Goal: Information Seeking & Learning: Learn about a topic

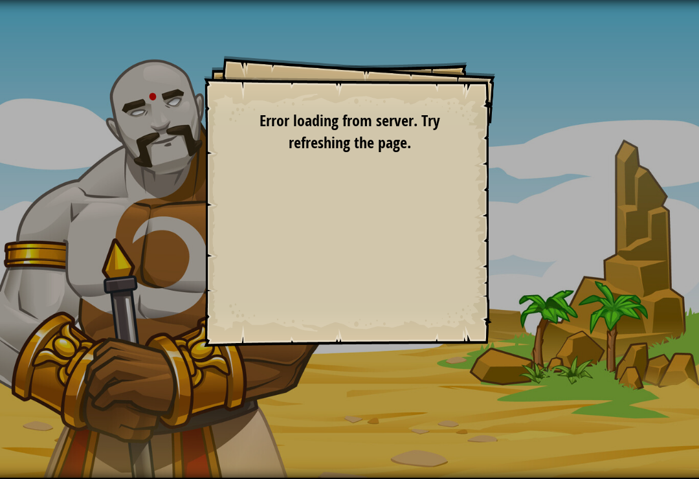
click at [69, 191] on div "Goals Start Level Error loading from server. Try refreshing the page. You'll ne…" at bounding box center [349, 239] width 699 height 479
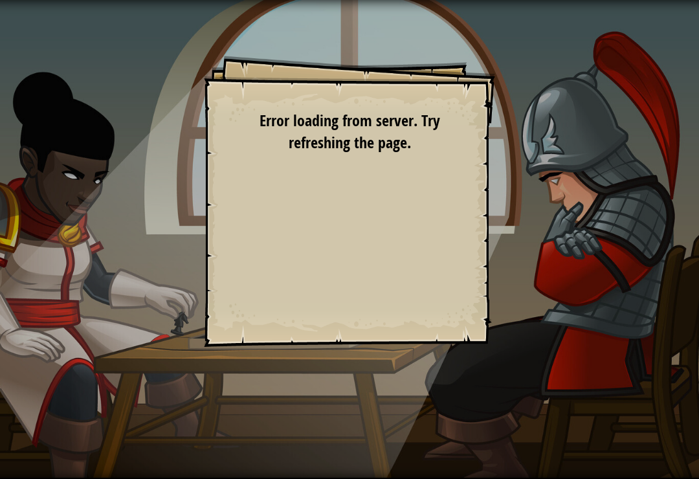
click at [80, 255] on div "Goals Start Level Error loading from server. Try refreshing the page. You'll ne…" at bounding box center [349, 239] width 699 height 479
